Goal: Transaction & Acquisition: Purchase product/service

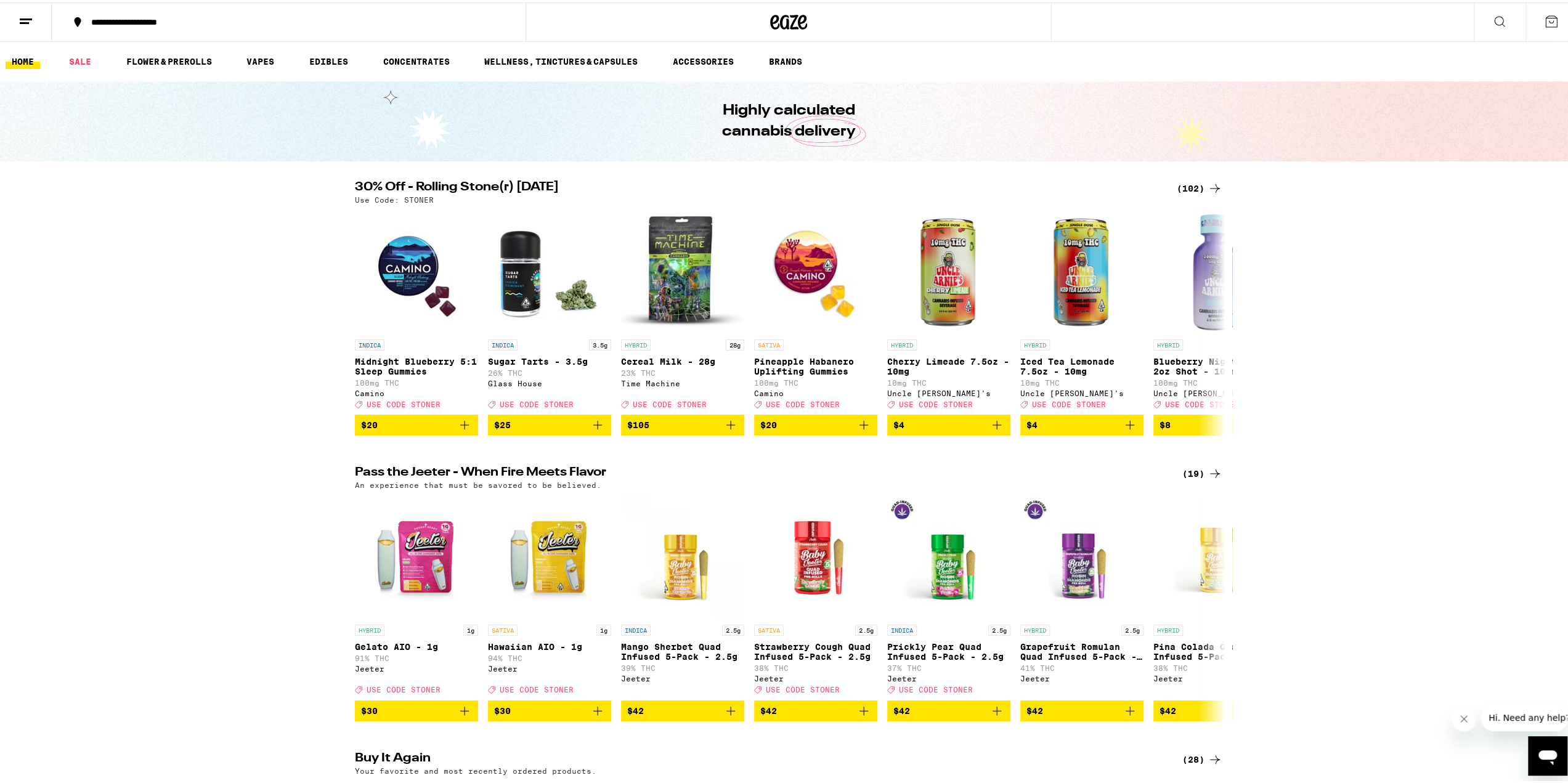
click at [1188, 185] on div "(102)" at bounding box center [1199, 186] width 46 height 15
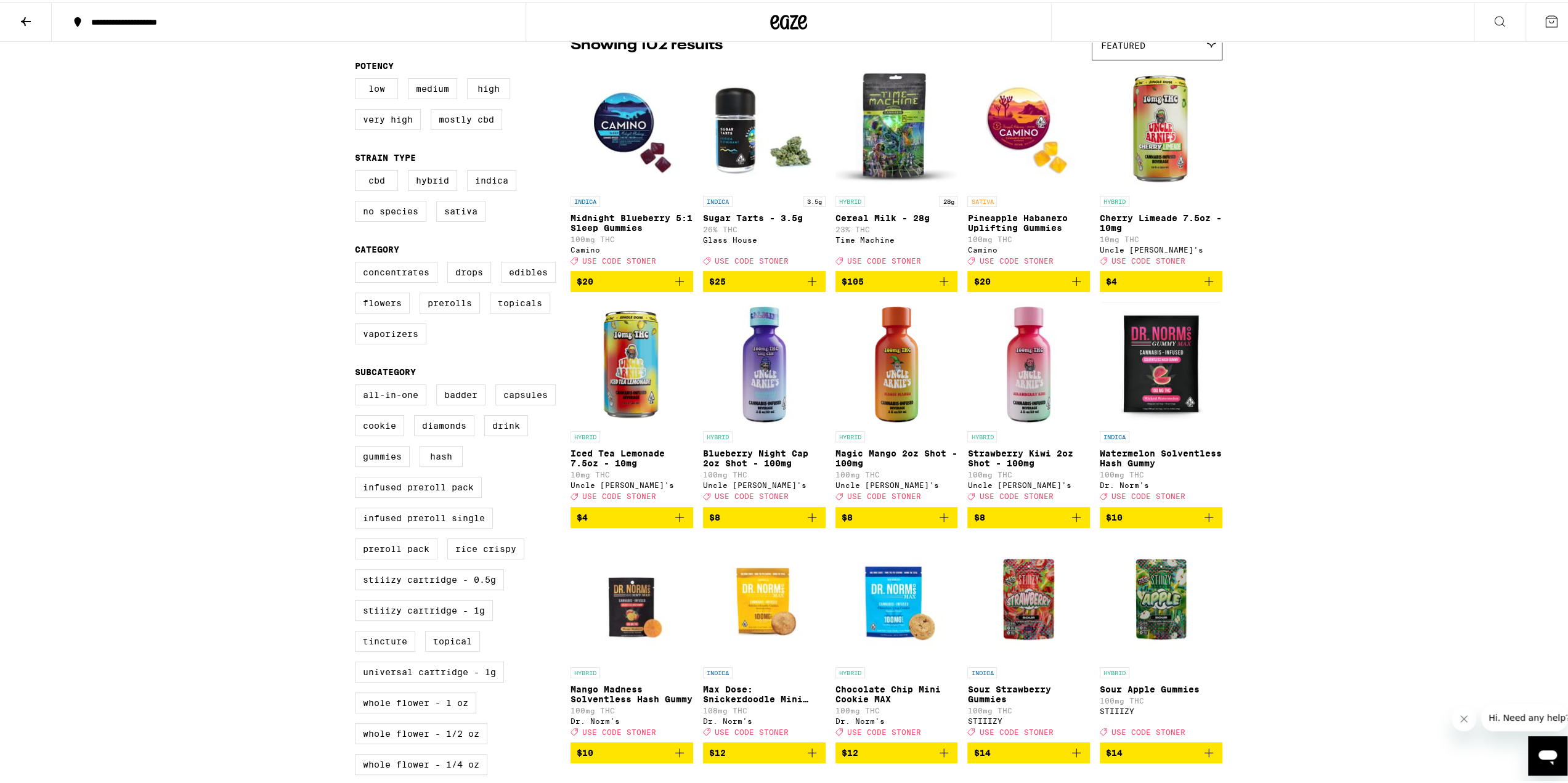
scroll to position [22, 0]
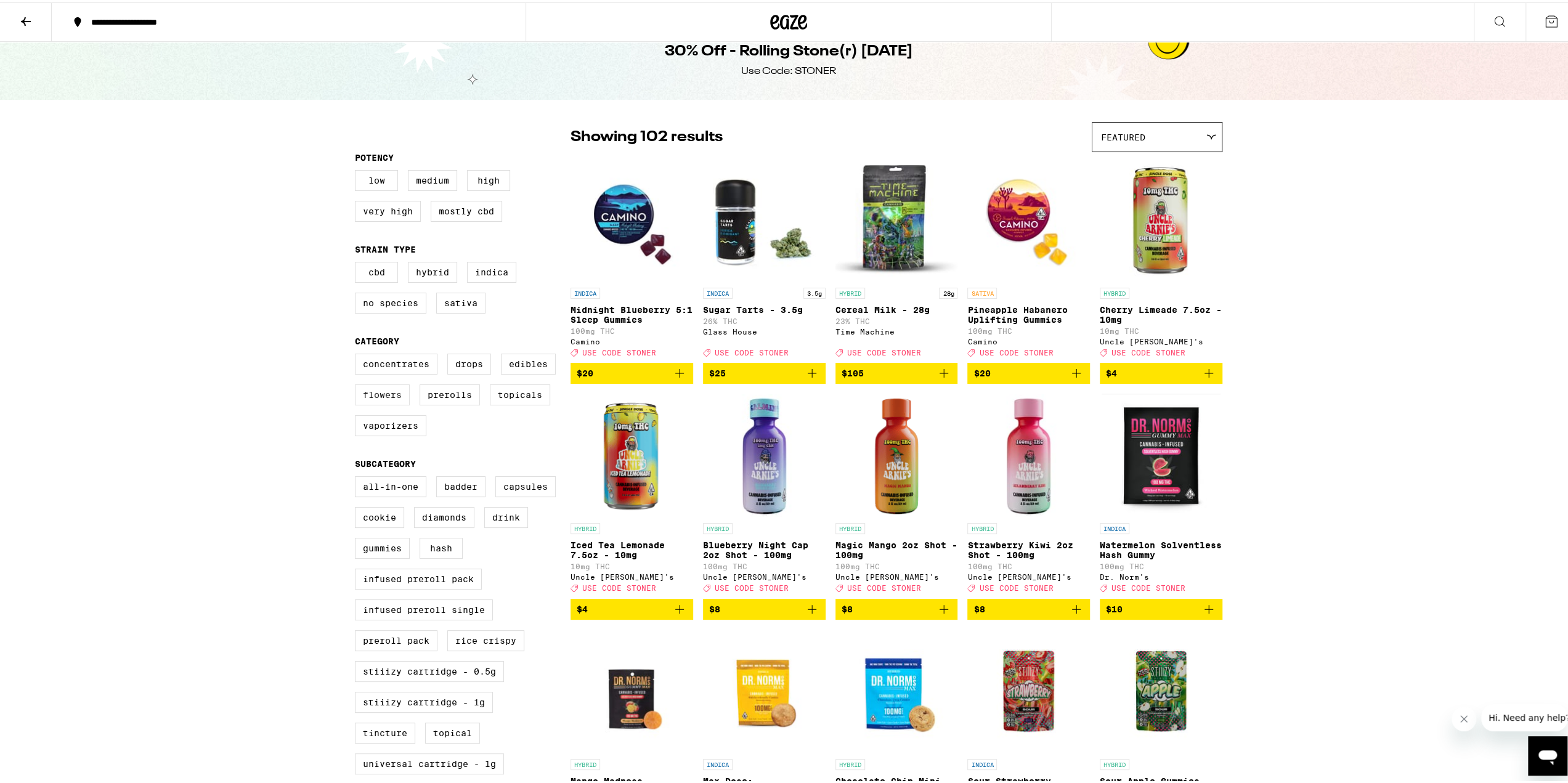
click at [362, 403] on label "Flowers" at bounding box center [382, 392] width 55 height 21
click at [358, 354] on input "Flowers" at bounding box center [357, 353] width 1 height 1
checkbox input "true"
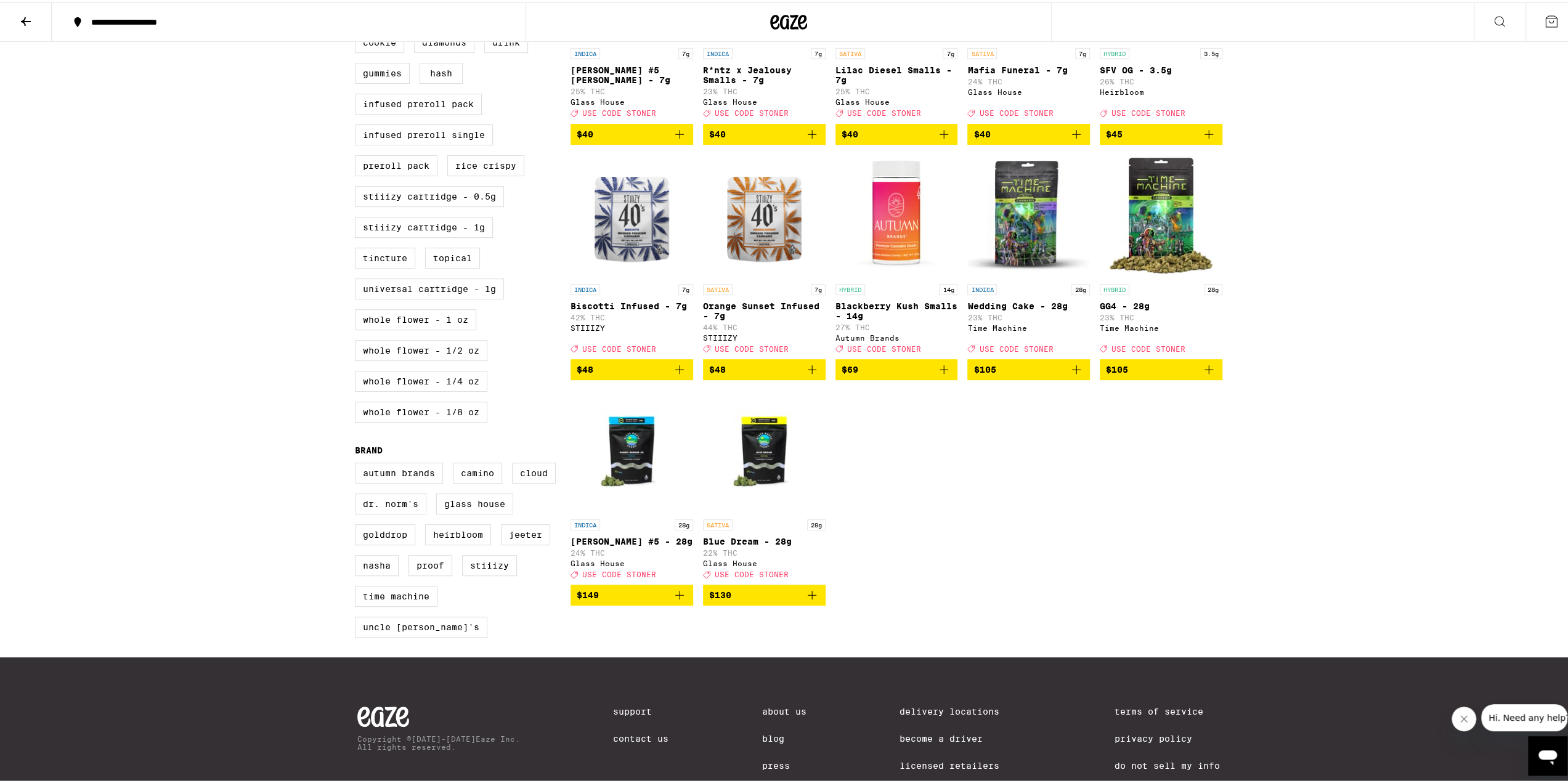
scroll to position [515, 0]
